Goal: Find specific page/section: Find specific page/section

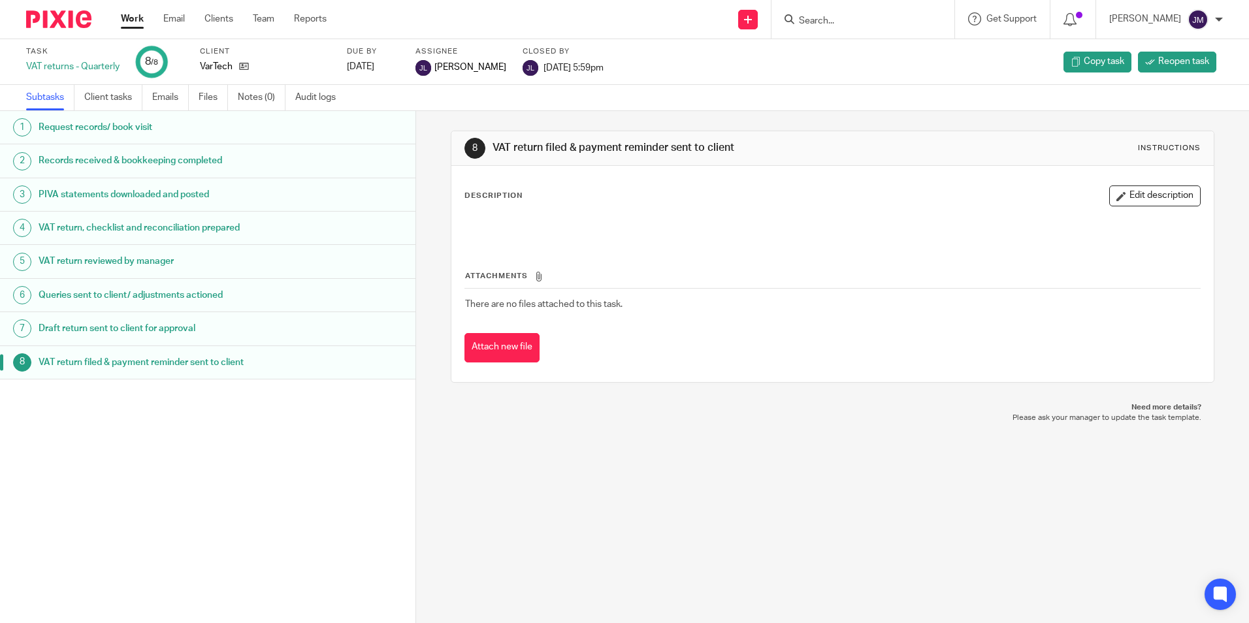
click at [860, 17] on input "Search" at bounding box center [857, 22] width 118 height 12
click at [843, 24] on input "Search" at bounding box center [857, 22] width 118 height 12
type input "sefiso"
drag, startPoint x: 852, startPoint y: 25, endPoint x: 776, endPoint y: 16, distance: 77.0
click at [776, 16] on div "Send new email Create task Add client Request signature sefiso No results found…" at bounding box center [797, 19] width 903 height 39
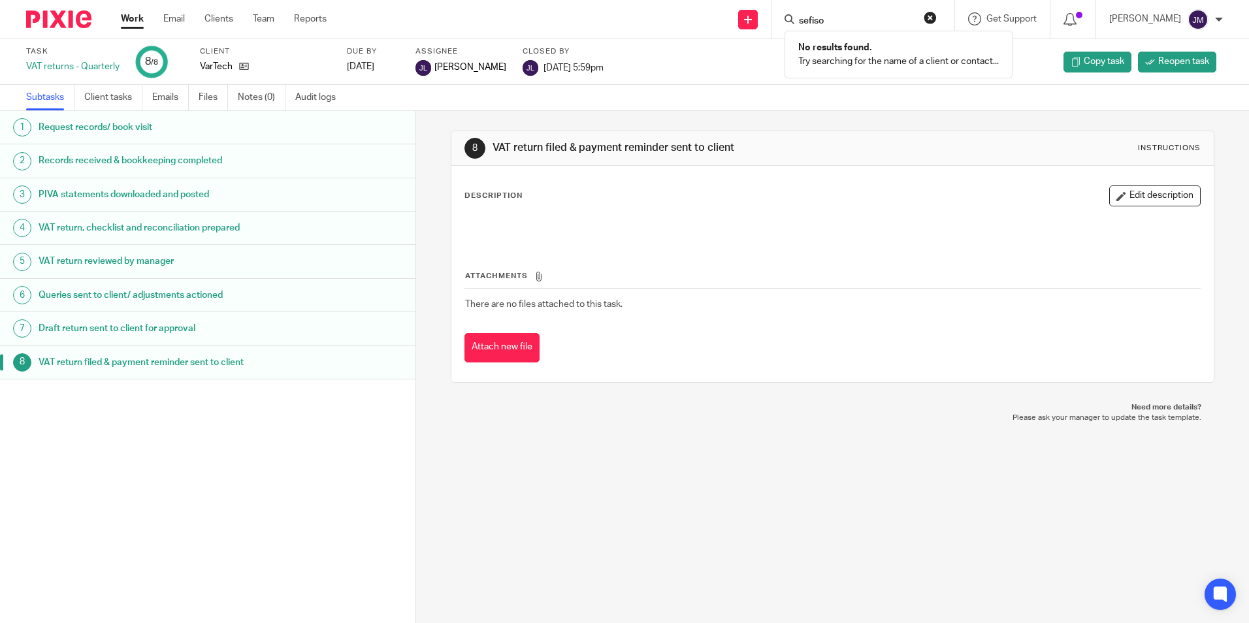
type input "sefiso"
click button "submit" at bounding box center [0, 0] width 0 height 0
click at [870, 21] on input "sefiso" at bounding box center [857, 22] width 118 height 12
click at [937, 24] on button "reset" at bounding box center [930, 17] width 13 height 13
